Goal: Book appointment/travel/reservation

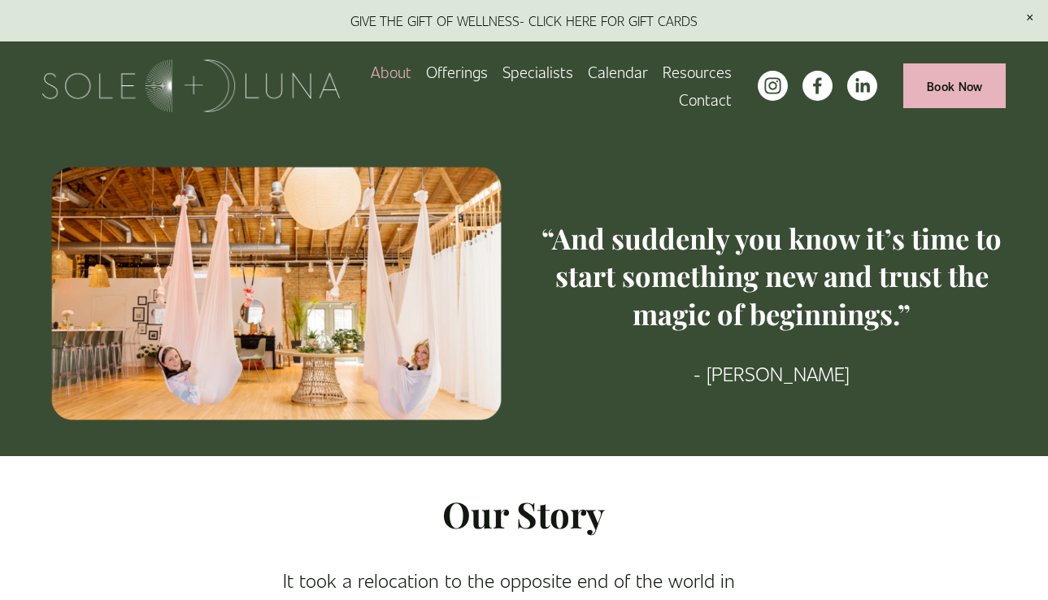
click at [474, 62] on span "Offerings" at bounding box center [457, 71] width 62 height 25
click at [270, 85] on img at bounding box center [191, 85] width 299 height 53
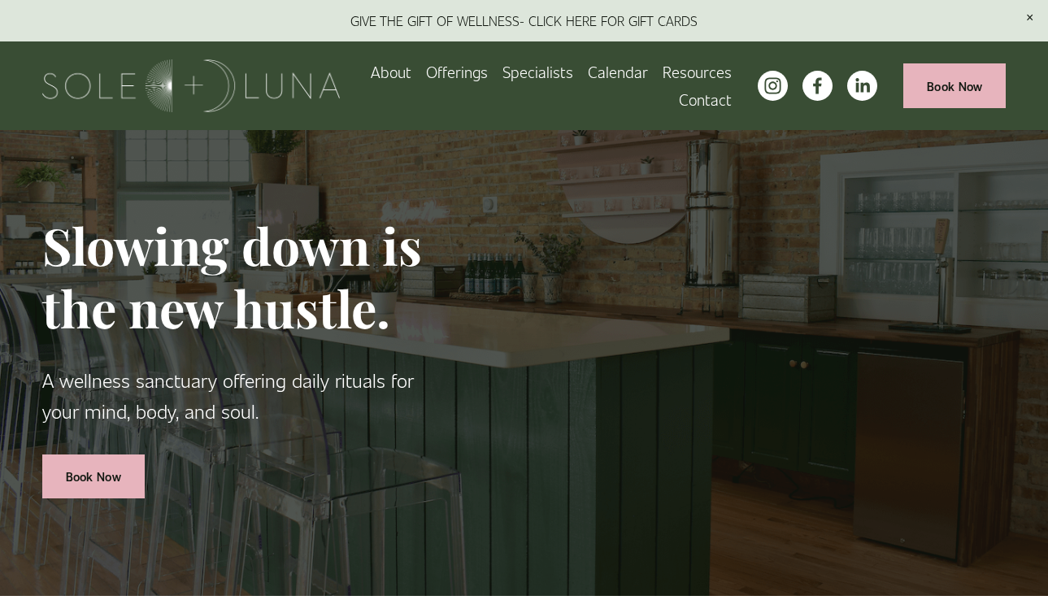
click at [0, 0] on span "Rituals" at bounding box center [0, 0] width 0 height 0
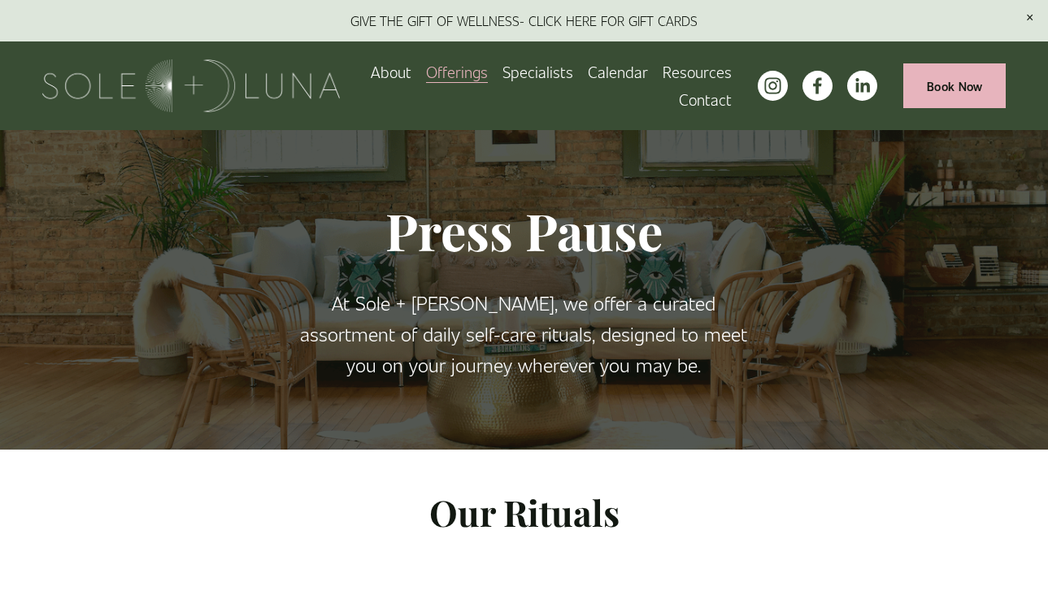
click at [0, 0] on span "Wellness Experiences" at bounding box center [0, 0] width 0 height 0
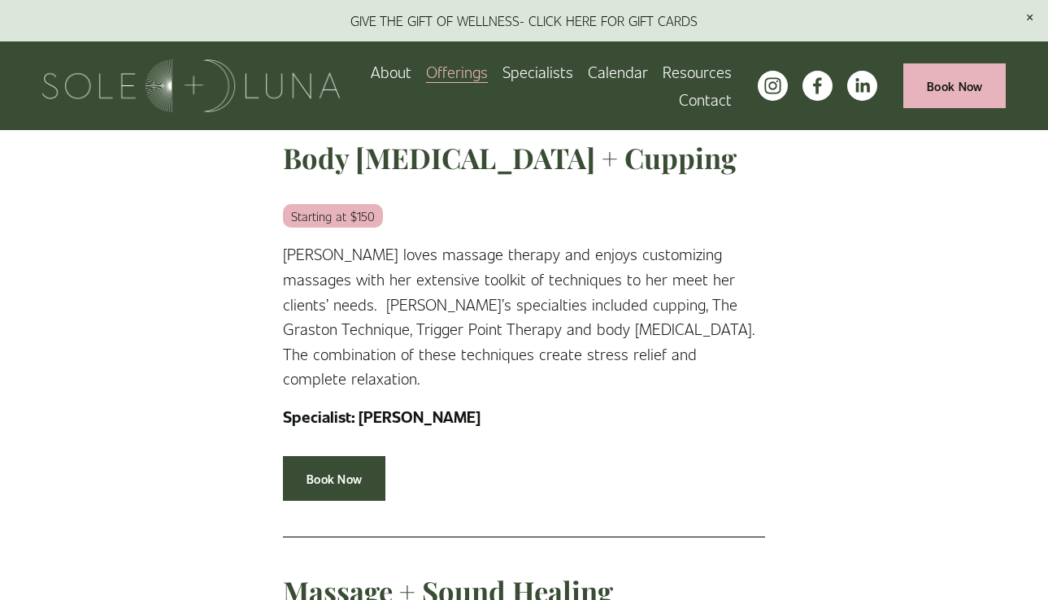
scroll to position [1755, 0]
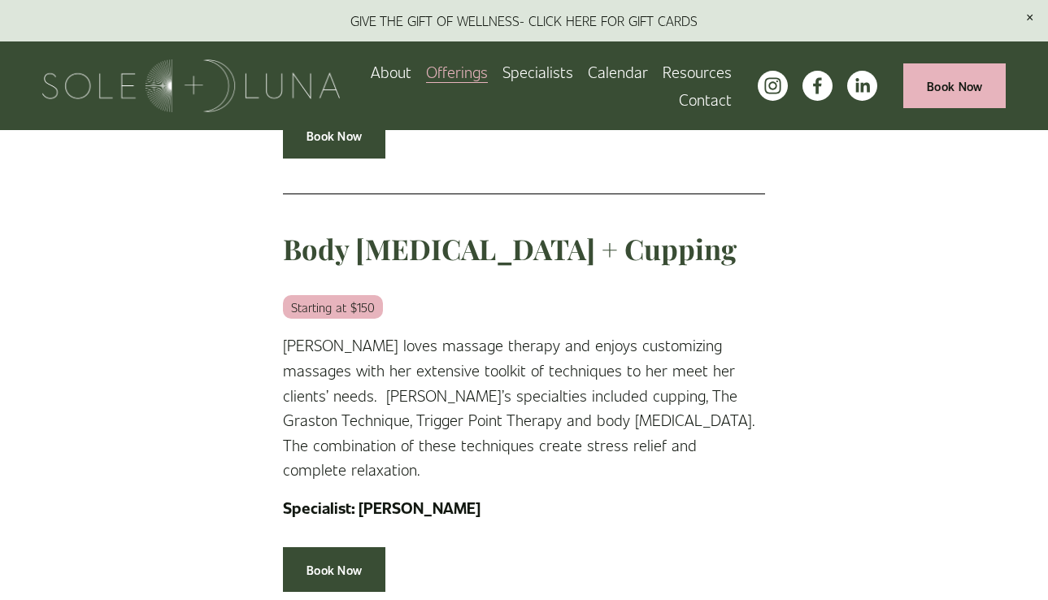
click at [974, 87] on link "Book Now" at bounding box center [955, 85] width 102 height 45
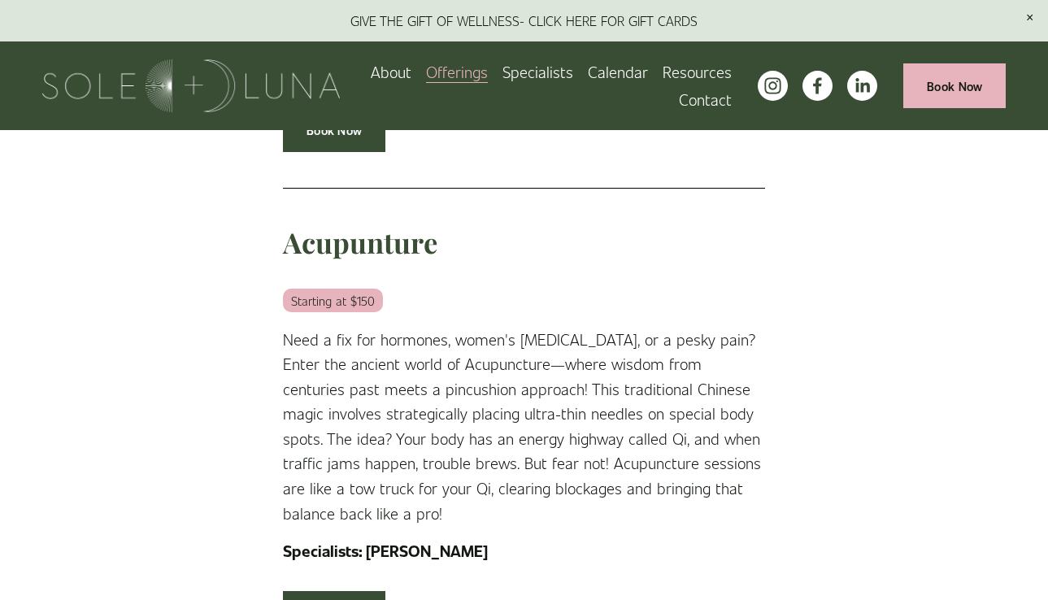
scroll to position [4334, 0]
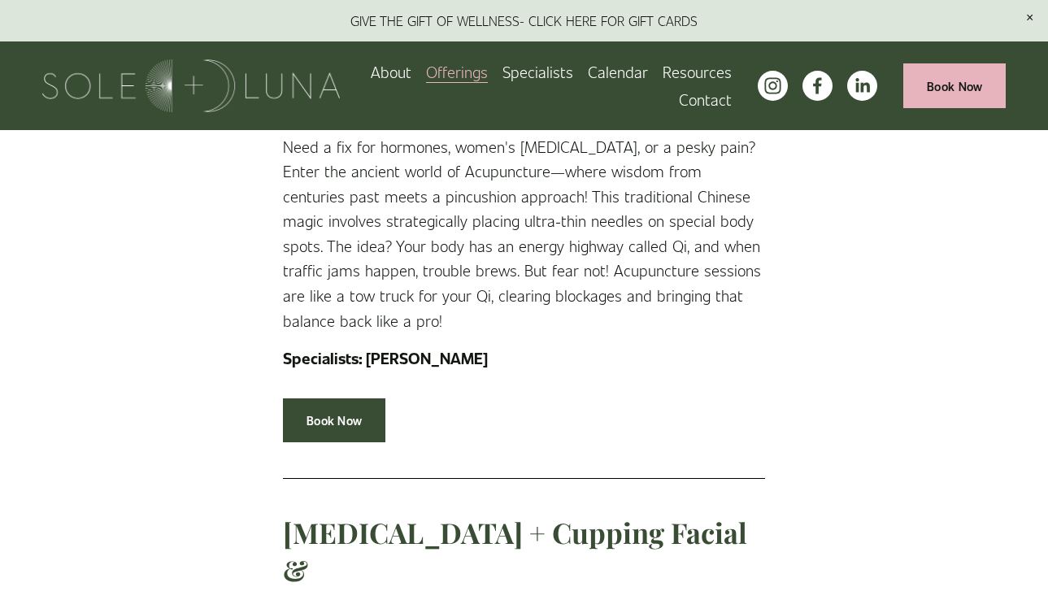
click at [294, 92] on img at bounding box center [191, 85] width 299 height 53
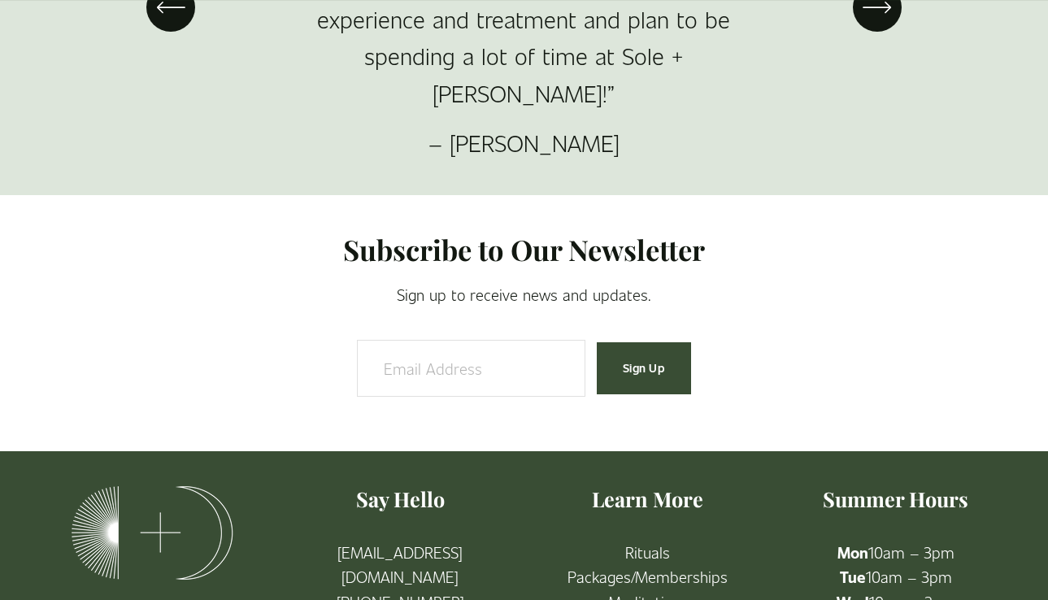
scroll to position [2582, 0]
